Goal: Task Accomplishment & Management: Use online tool/utility

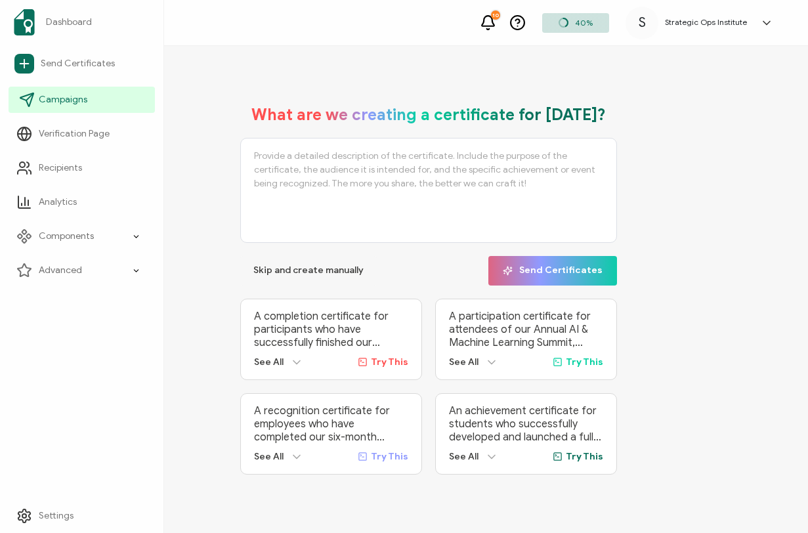
click at [83, 95] on span "Campaigns" at bounding box center [63, 99] width 49 height 13
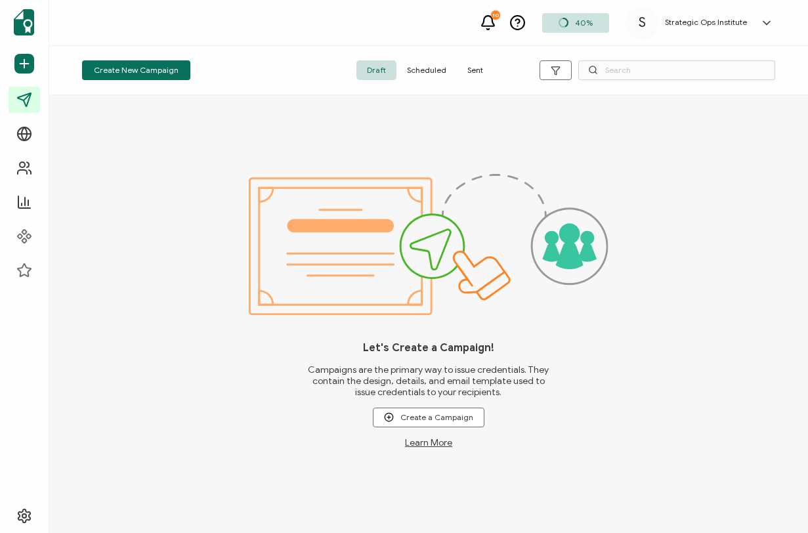
click at [477, 72] on span "Sent" at bounding box center [475, 70] width 37 height 20
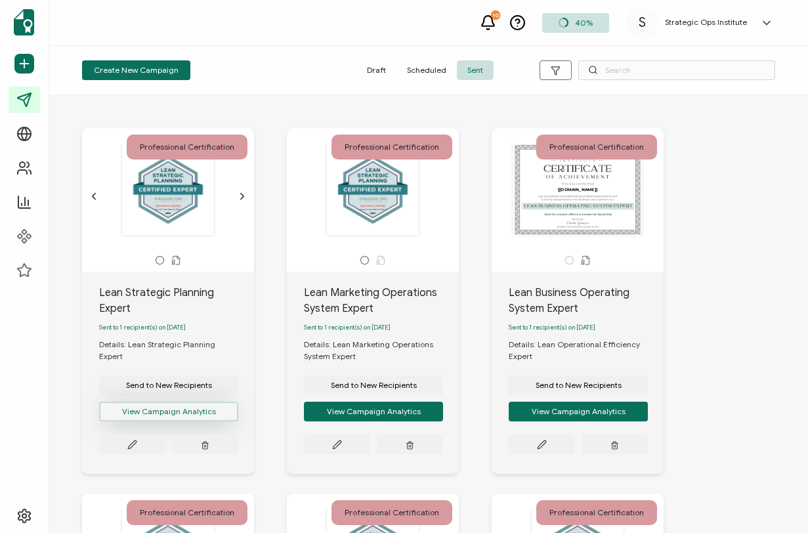
click at [194, 402] on button "View Campaign Analytics" at bounding box center [168, 412] width 139 height 20
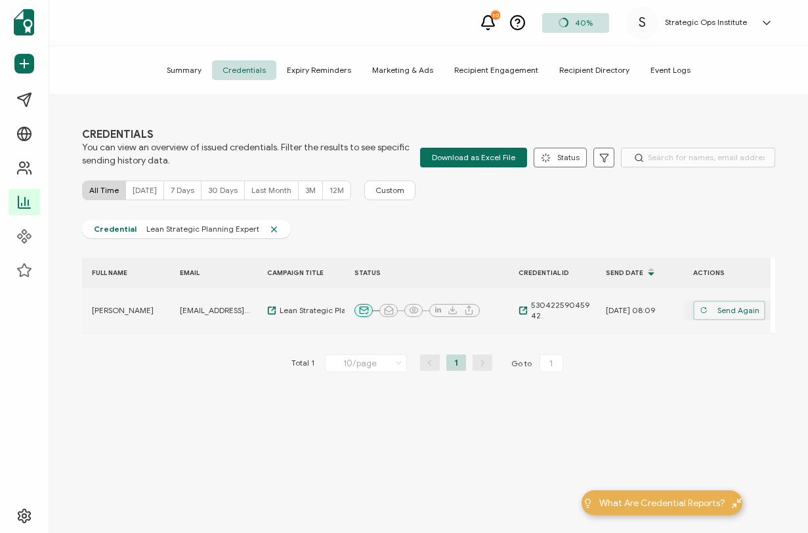
click at [708, 311] on span "Send Again" at bounding box center [730, 311] width 60 height 20
